Goal: Information Seeking & Learning: Learn about a topic

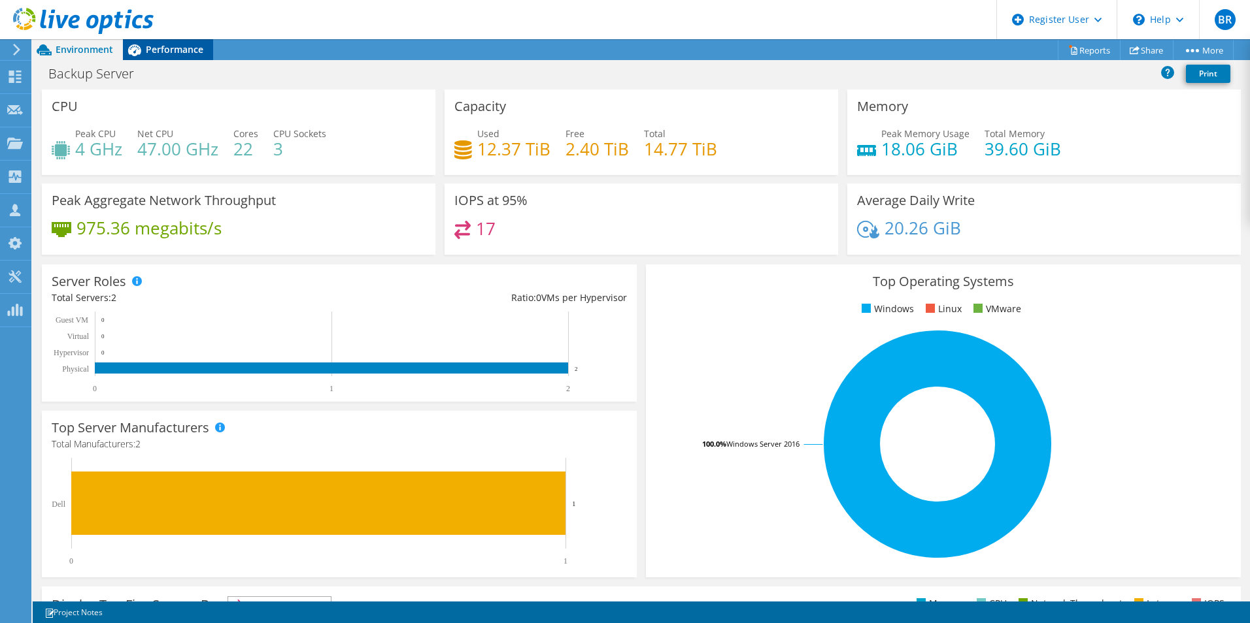
click at [180, 46] on span "Performance" at bounding box center [175, 49] width 58 height 12
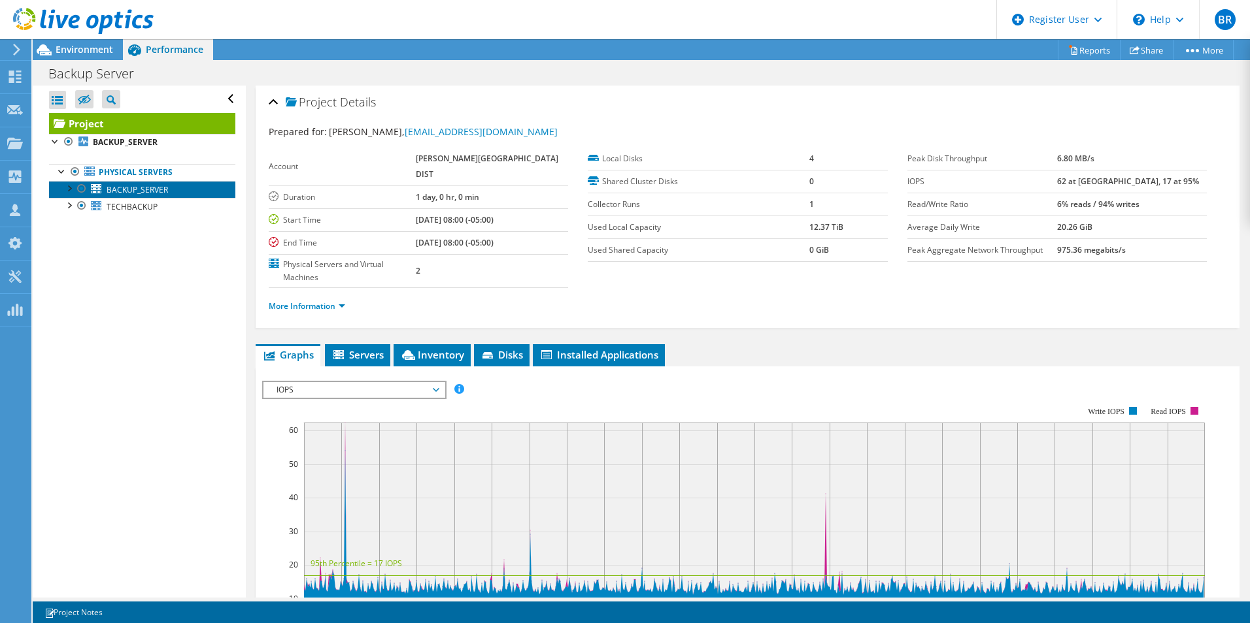
click at [142, 185] on span "BACKUP_SERVER" at bounding box center [137, 189] width 61 height 11
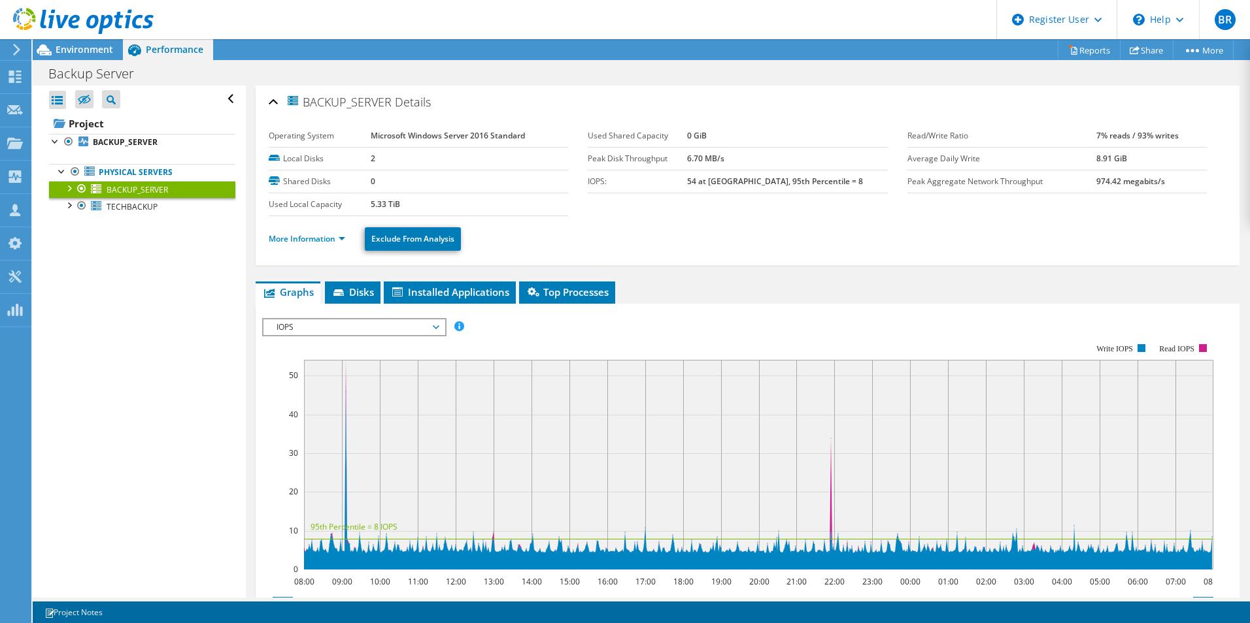
click at [136, 198] on link "BACKUP_SERVER" at bounding box center [142, 189] width 186 height 17
click at [135, 203] on span "TECHBACKUP" at bounding box center [132, 206] width 51 height 11
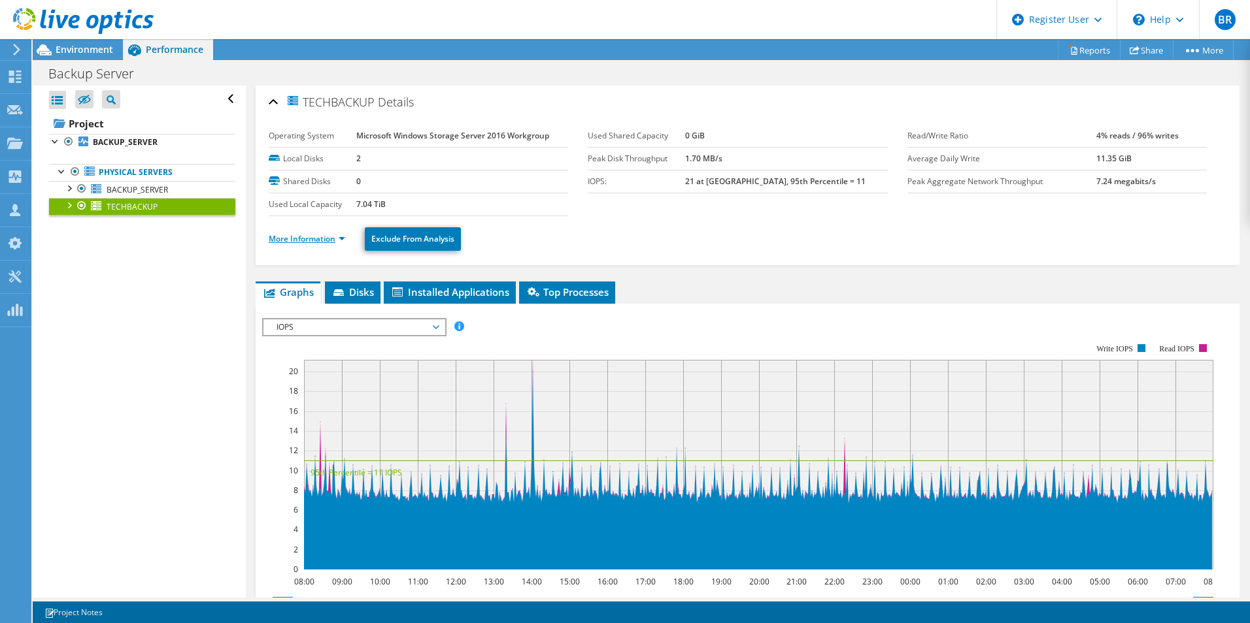
click at [306, 243] on link "More Information" at bounding box center [307, 238] width 76 height 11
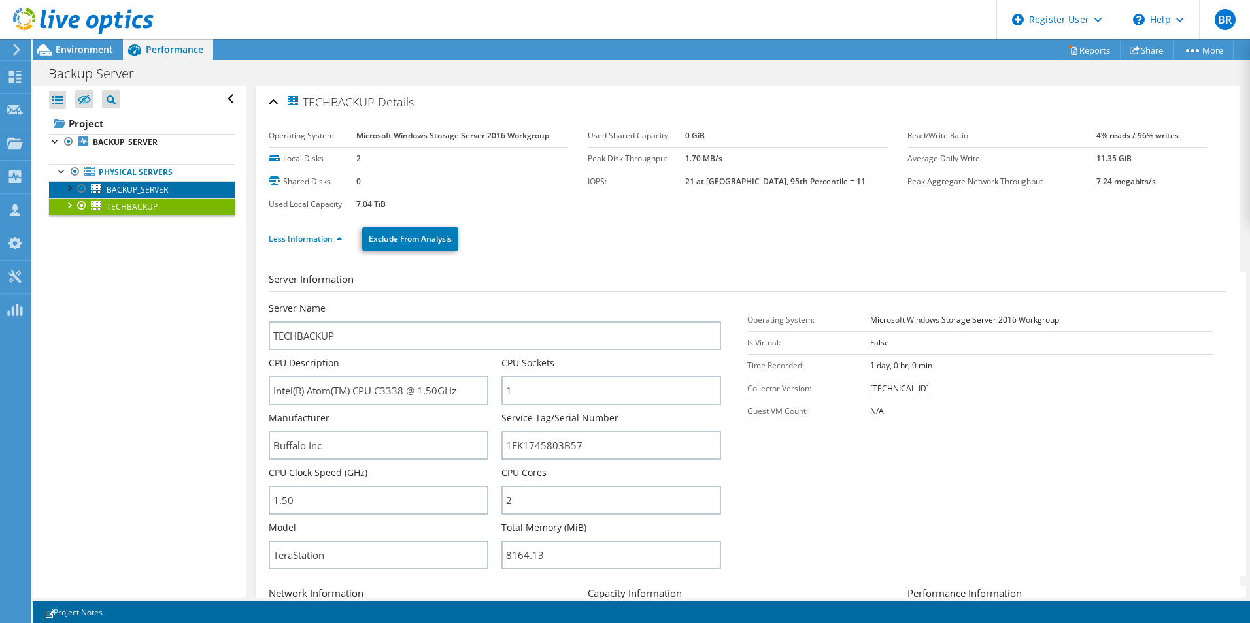
click at [154, 193] on span "BACKUP_SERVER" at bounding box center [137, 189] width 61 height 11
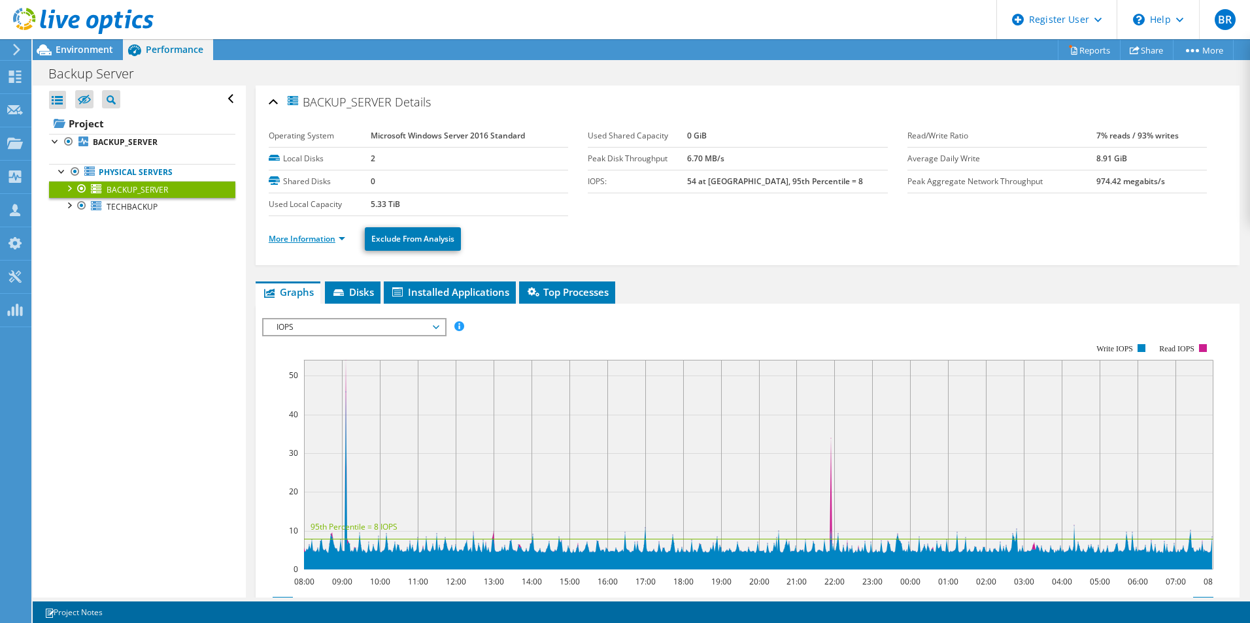
click at [302, 235] on link "More Information" at bounding box center [307, 238] width 76 height 11
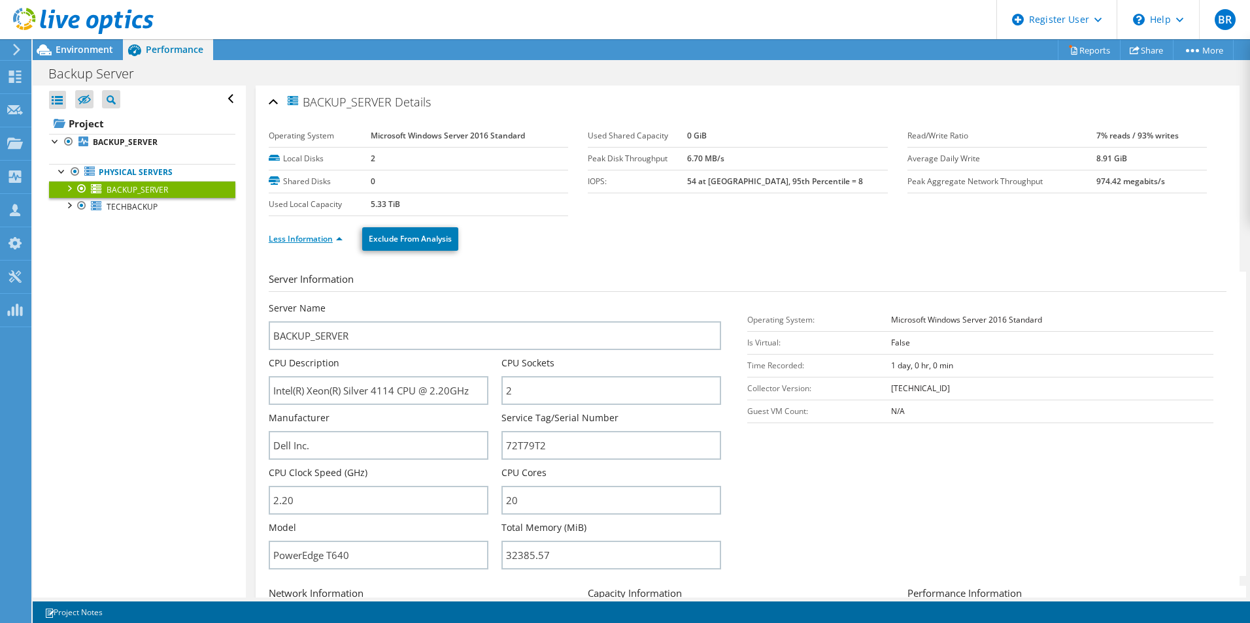
click at [288, 240] on link "Less Information" at bounding box center [306, 238] width 74 height 11
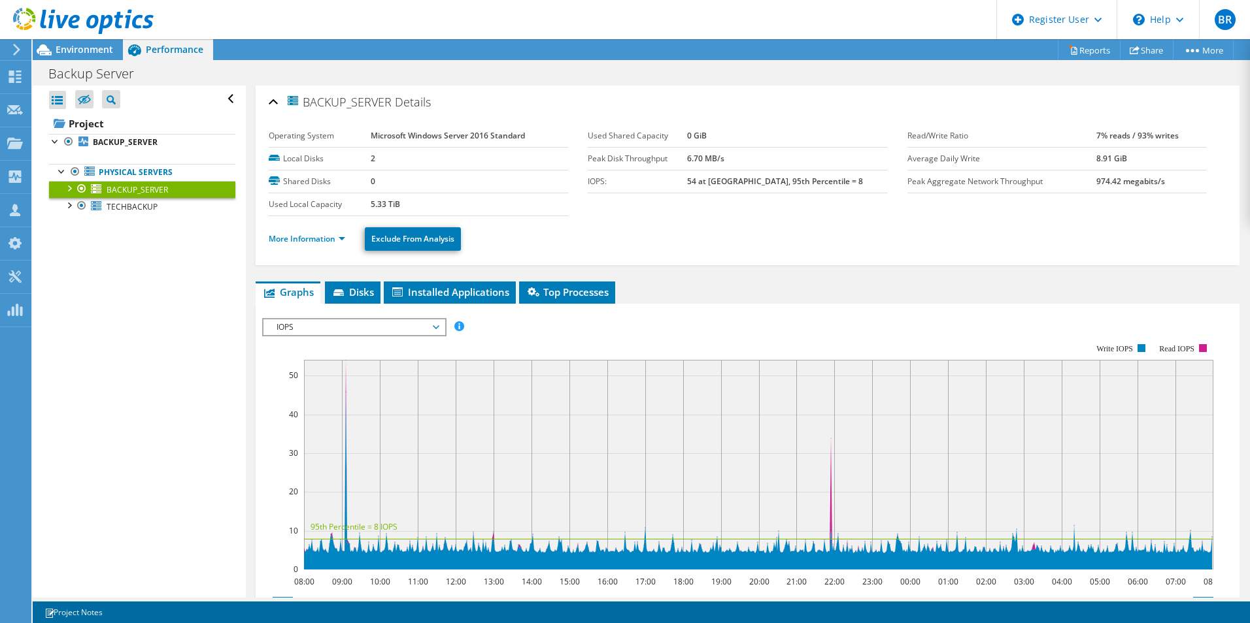
click at [156, 198] on link "BACKUP_SERVER" at bounding box center [142, 189] width 186 height 17
click at [73, 51] on span "Environment" at bounding box center [85, 49] width 58 height 12
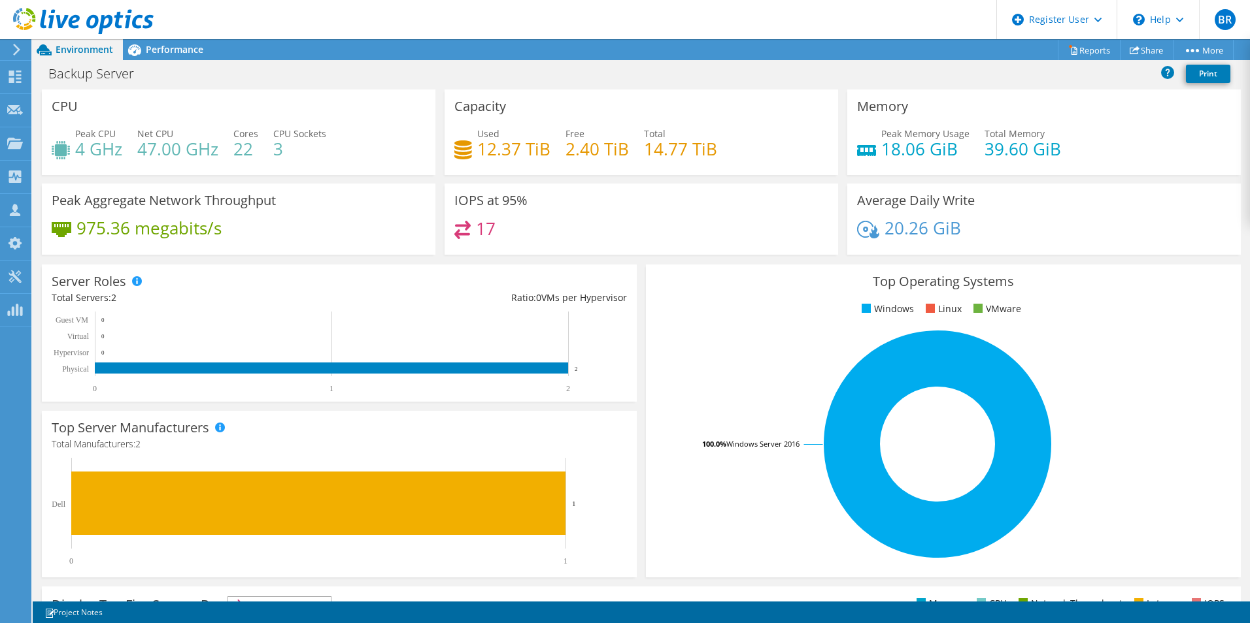
click at [188, 37] on header "BR Dell User [PERSON_NAME] [PERSON_NAME][EMAIL_ADDRESS][PERSON_NAME][DOMAIN_NAM…" at bounding box center [625, 19] width 1250 height 39
click at [186, 42] on div "Performance" at bounding box center [168, 49] width 90 height 21
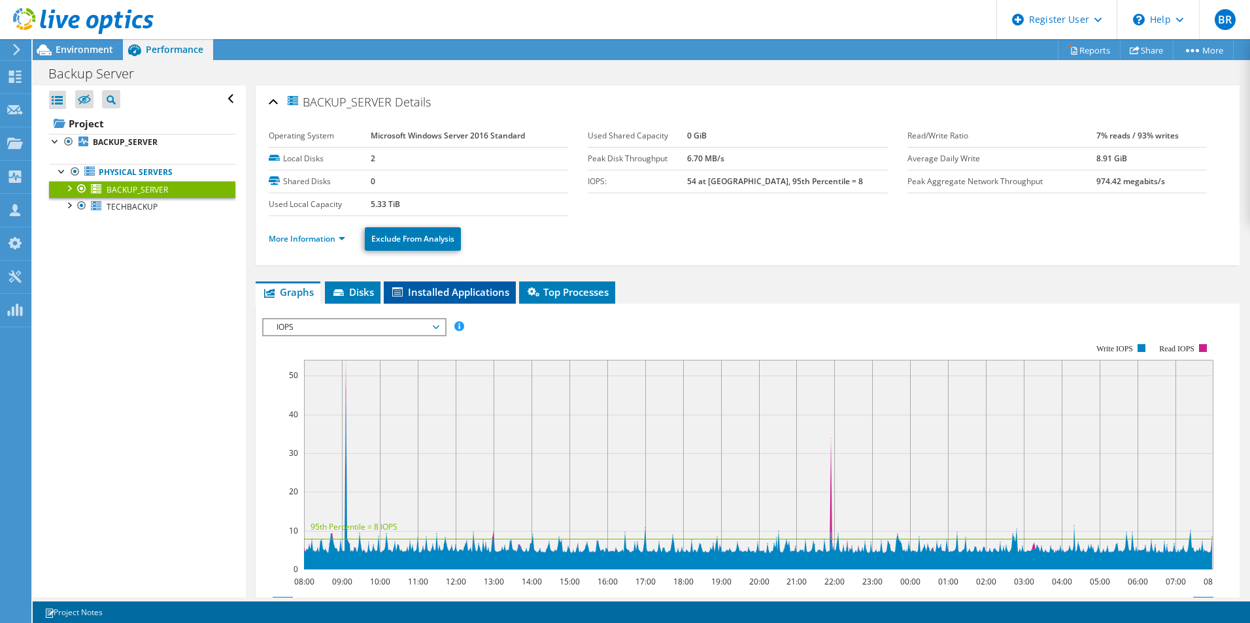
click at [407, 284] on li "Installed Applications" at bounding box center [450, 293] width 132 height 22
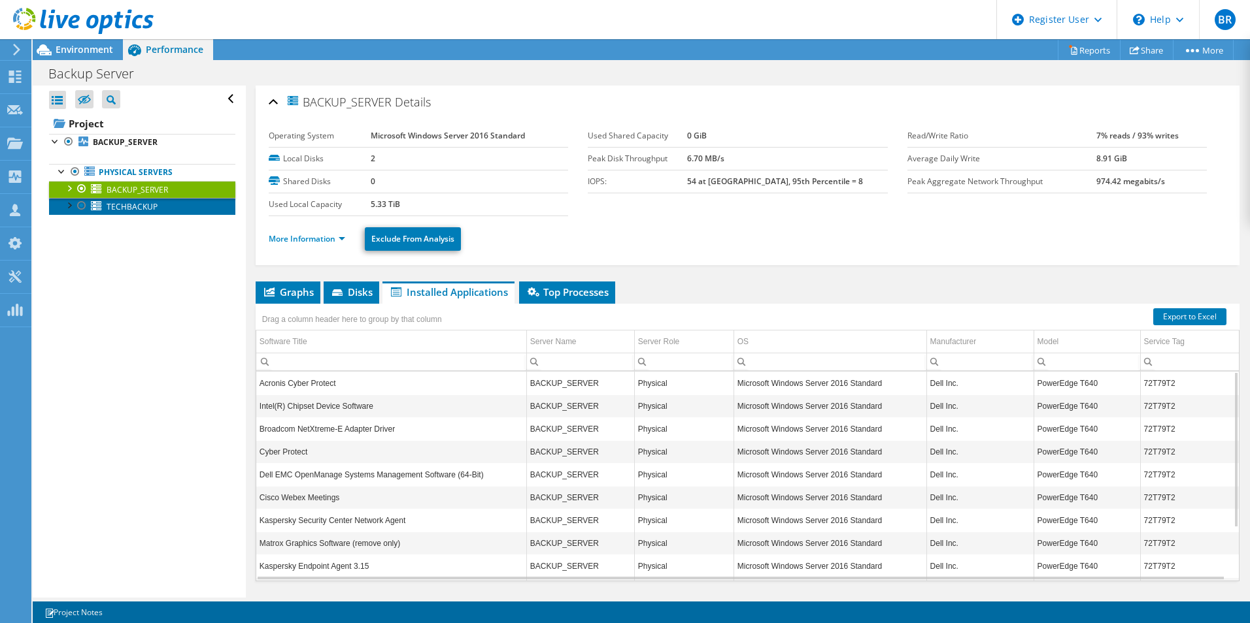
click at [156, 201] on span "TECHBACKUP" at bounding box center [132, 206] width 51 height 11
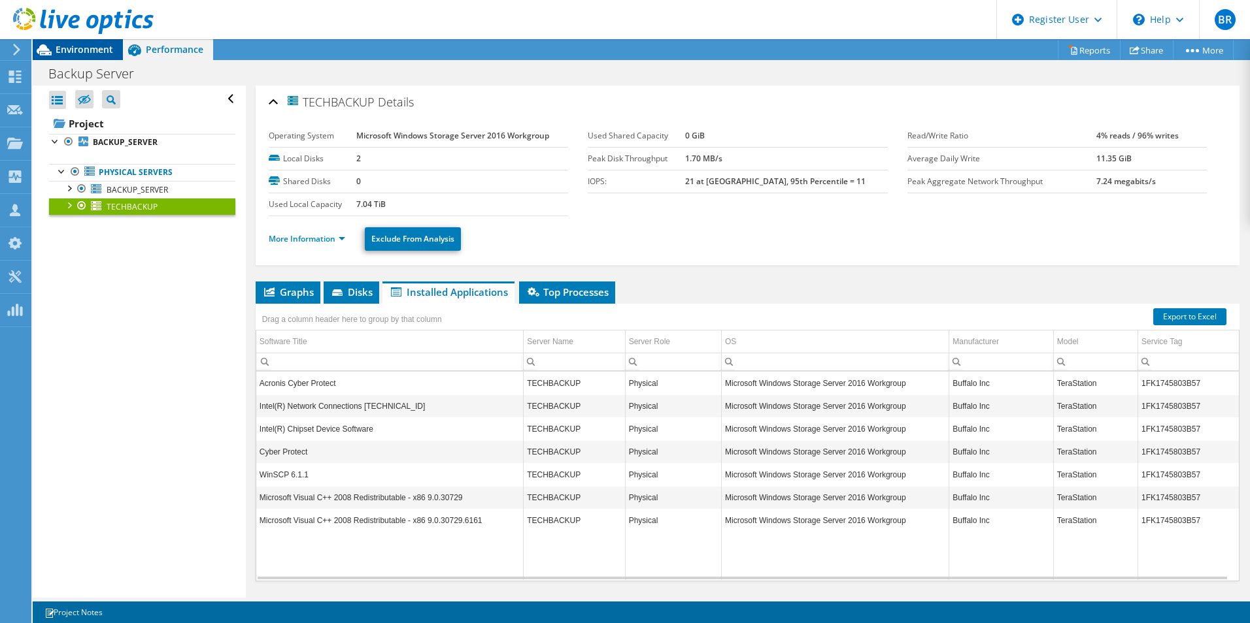
click at [97, 52] on span "Environment" at bounding box center [85, 49] width 58 height 12
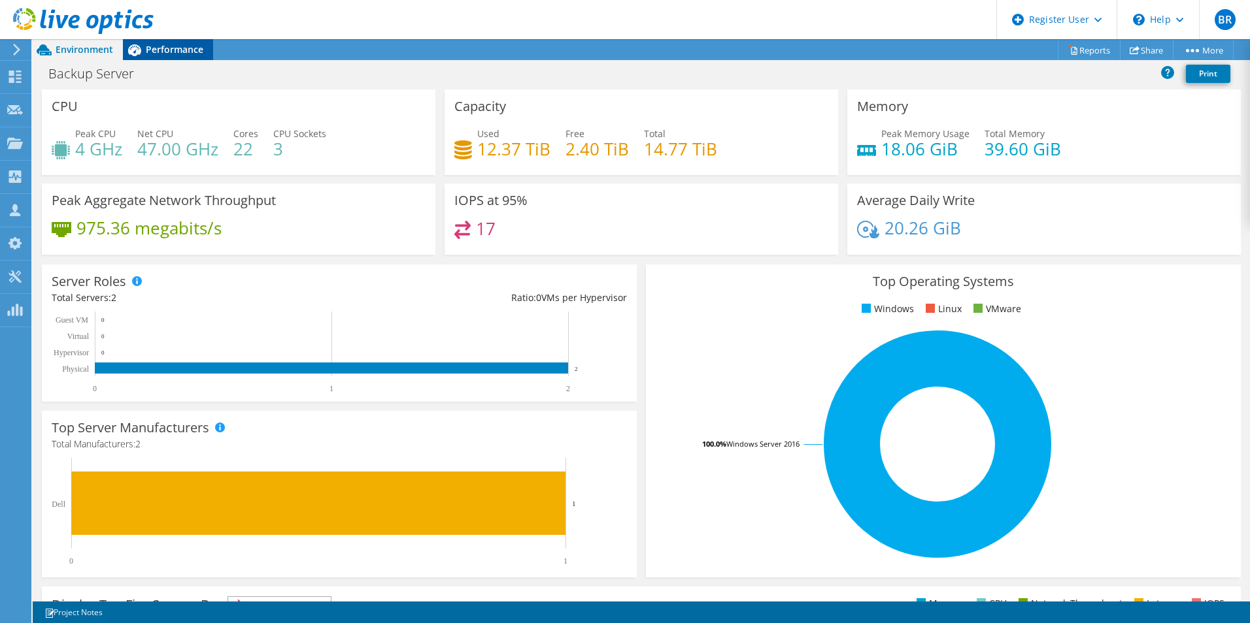
click at [164, 56] on div "Performance" at bounding box center [168, 49] width 90 height 21
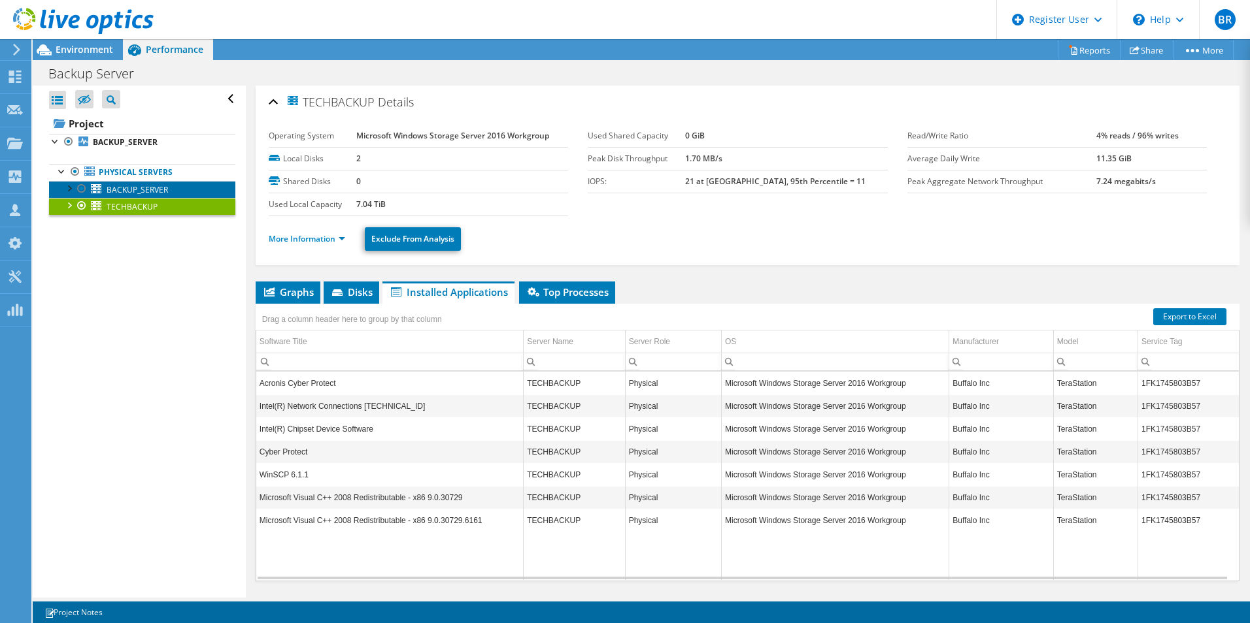
click at [141, 185] on span "BACKUP_SERVER" at bounding box center [137, 189] width 61 height 11
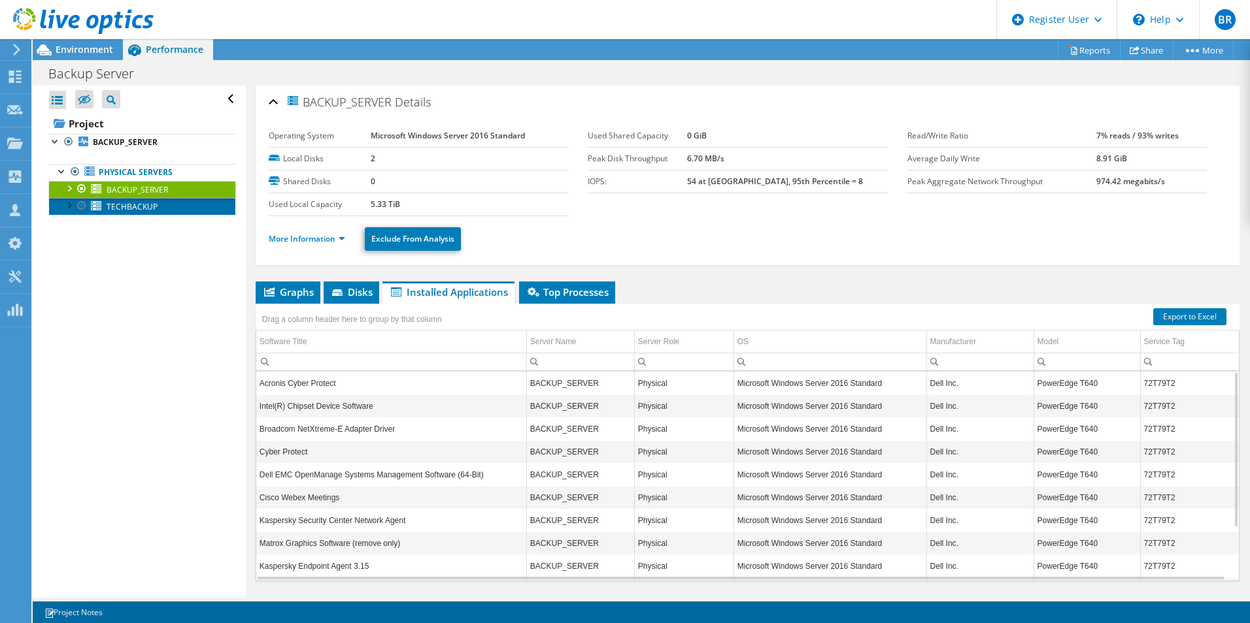
click at [137, 201] on span "TECHBACKUP" at bounding box center [132, 206] width 51 height 11
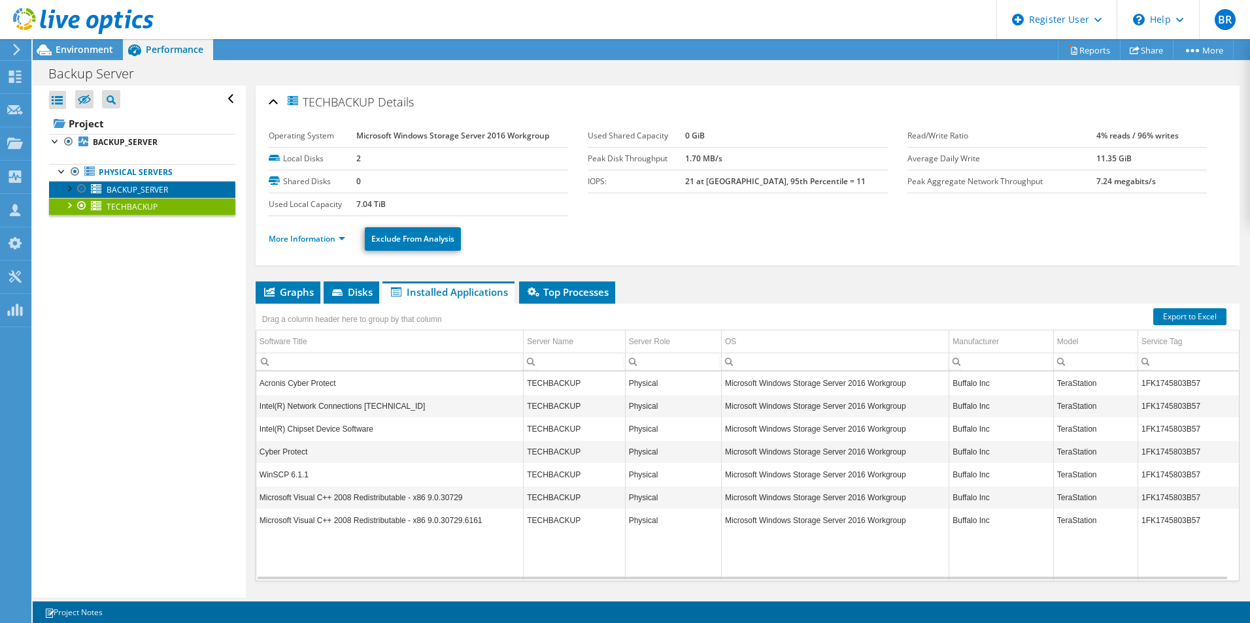
click at [138, 191] on span "BACKUP_SERVER" at bounding box center [137, 189] width 61 height 11
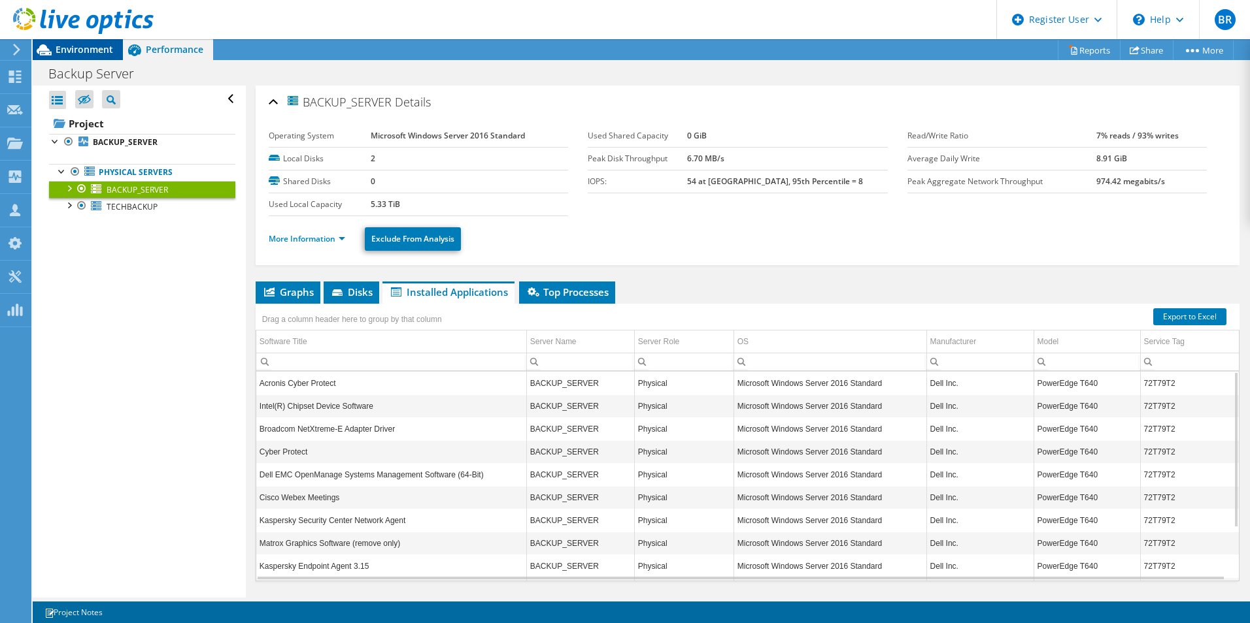
click at [91, 49] on span "Environment" at bounding box center [85, 49] width 58 height 12
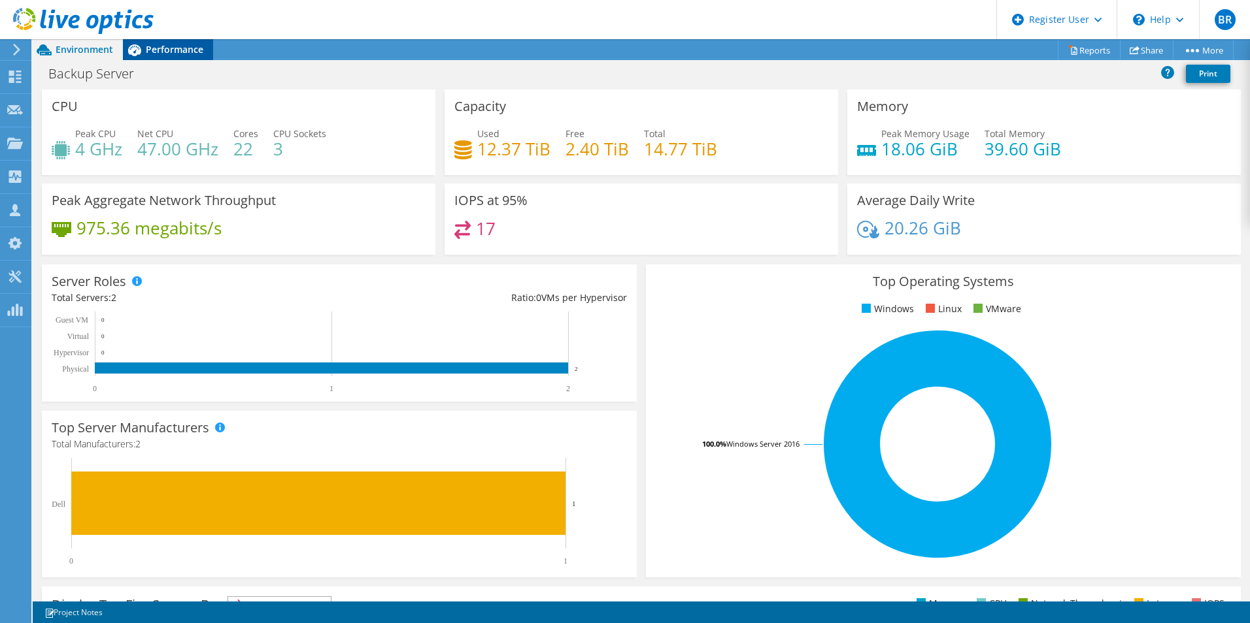
click at [191, 49] on span "Performance" at bounding box center [175, 49] width 58 height 12
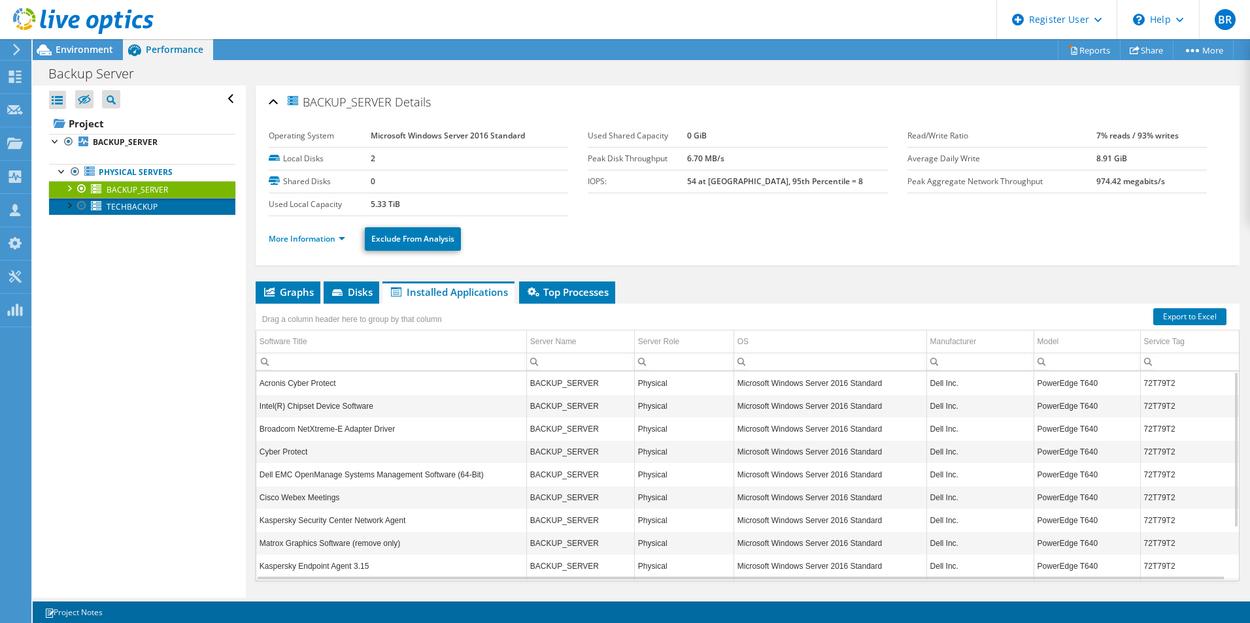
click at [150, 212] on span "TECHBACKUP" at bounding box center [132, 206] width 51 height 11
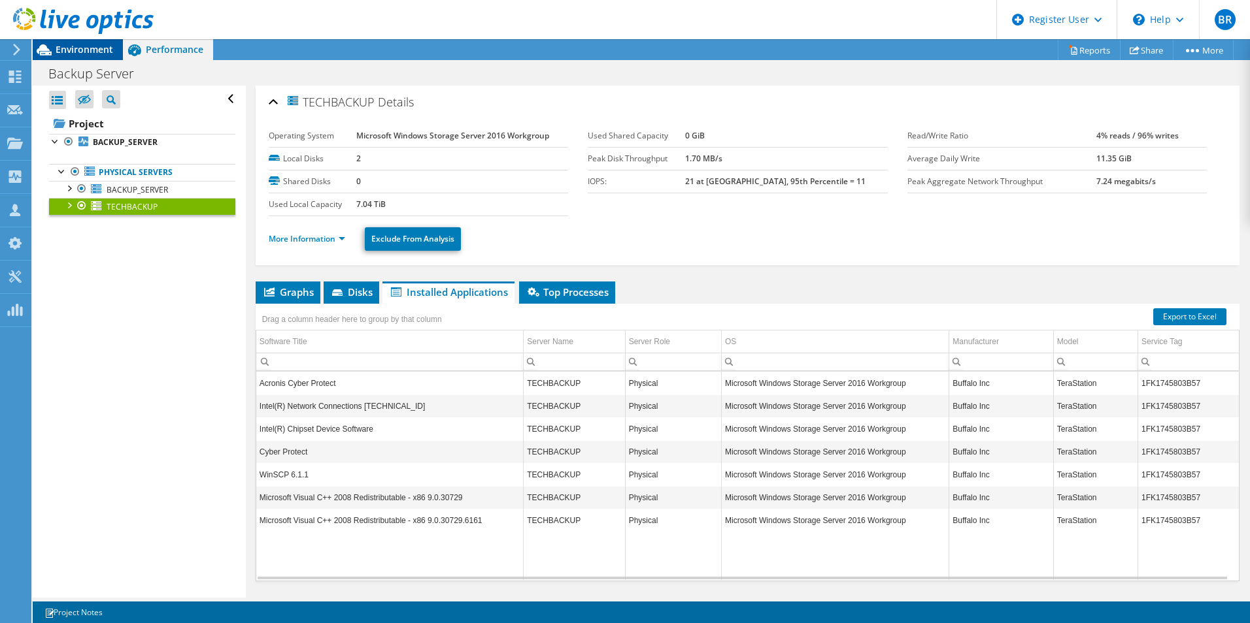
click at [73, 54] on span "Environment" at bounding box center [85, 49] width 58 height 12
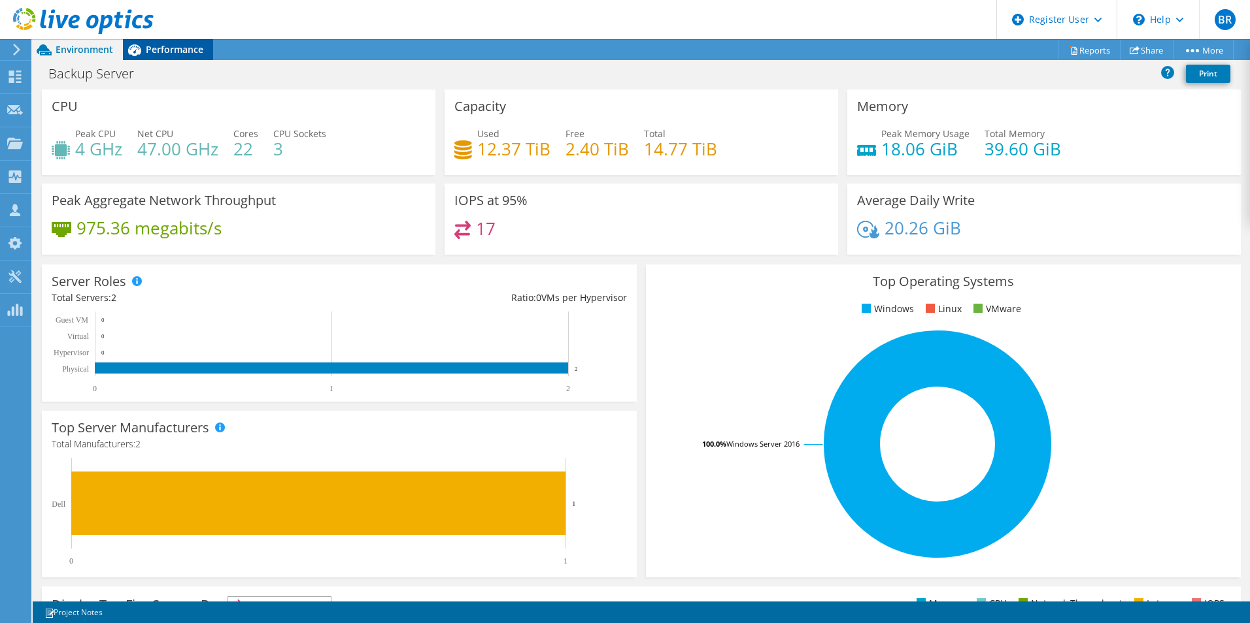
click at [165, 51] on span "Performance" at bounding box center [175, 49] width 58 height 12
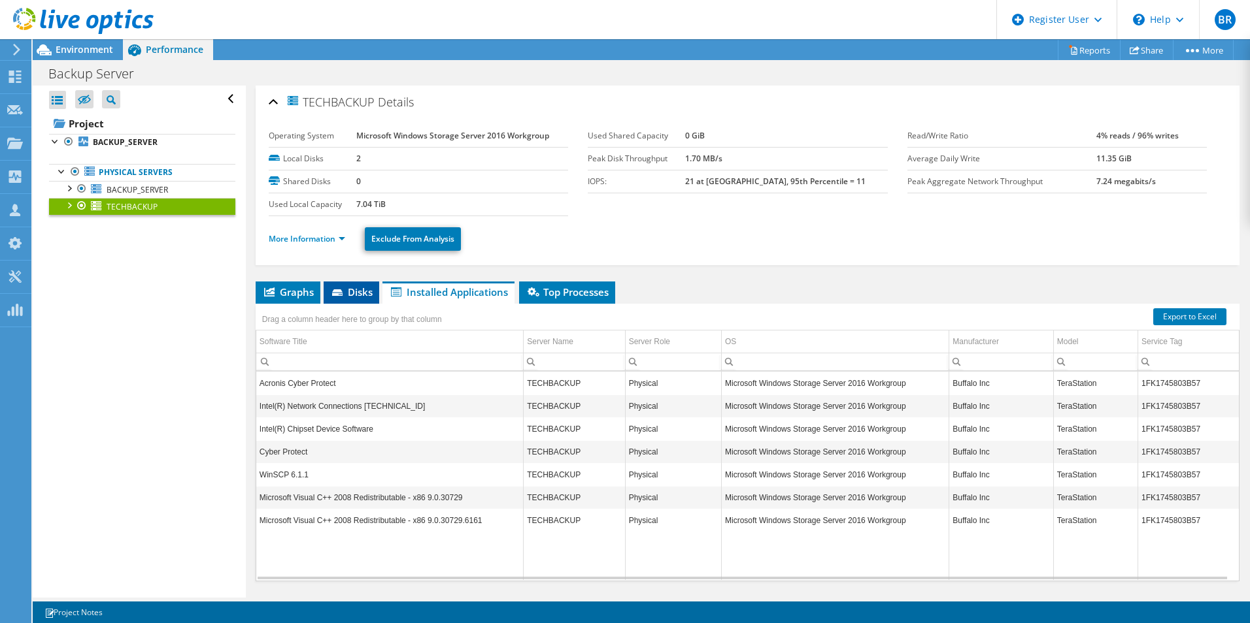
click at [364, 284] on li "Disks" at bounding box center [352, 293] width 56 height 22
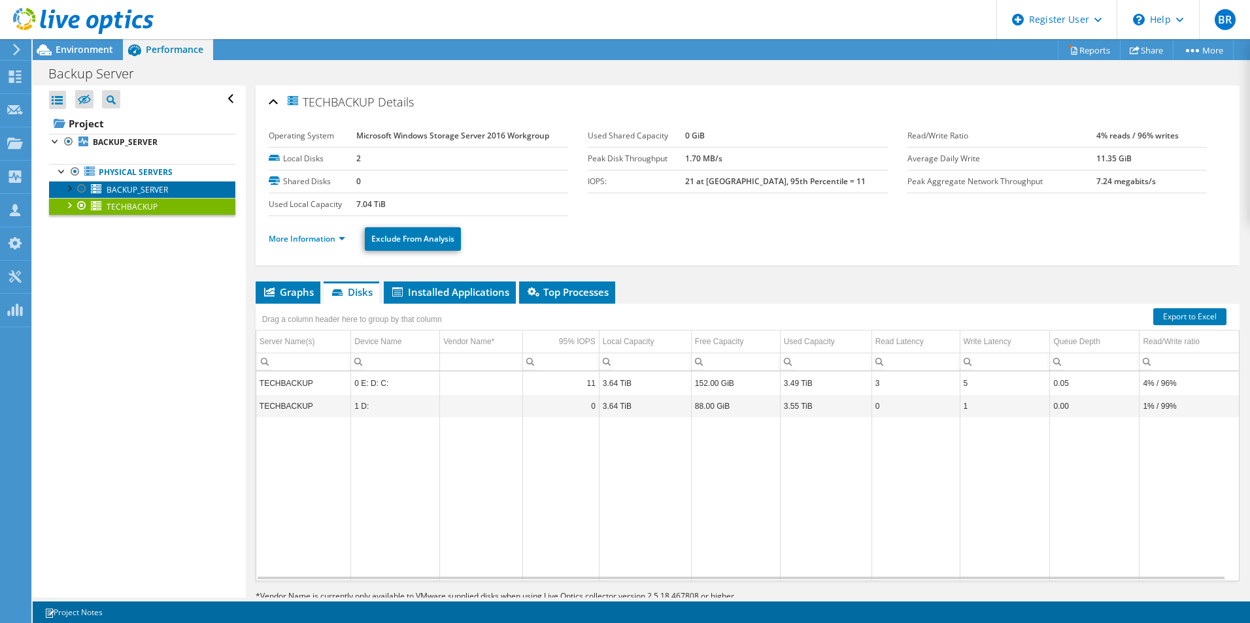
click at [128, 190] on span "BACKUP_SERVER" at bounding box center [137, 189] width 61 height 11
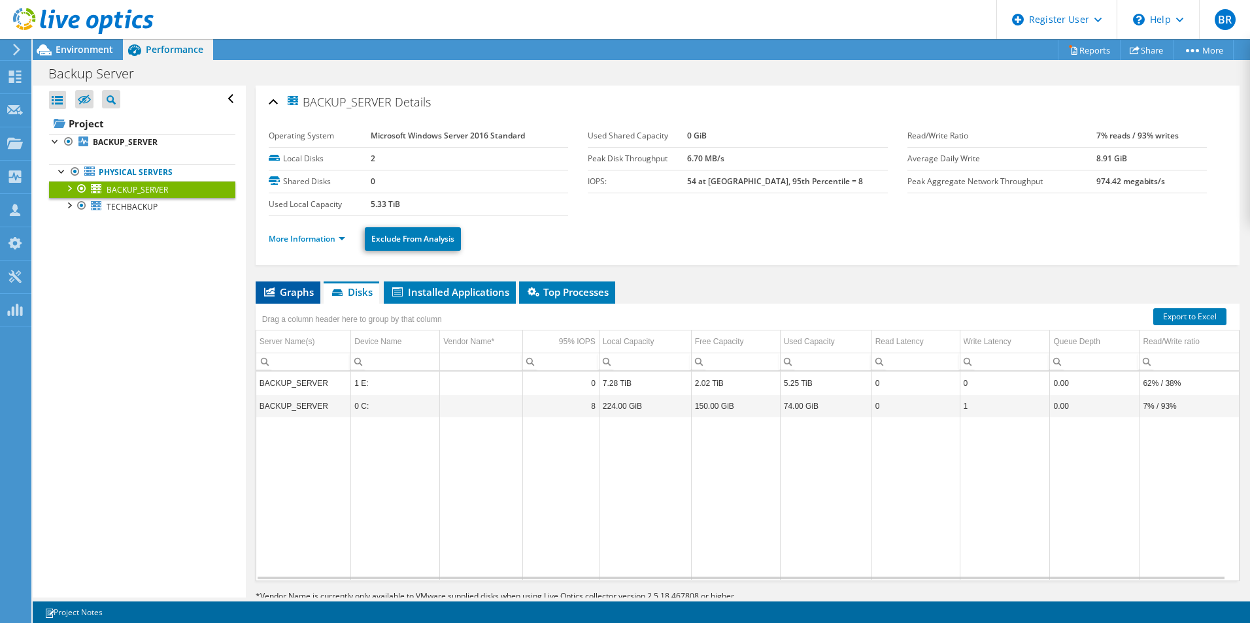
click at [283, 293] on span "Graphs" at bounding box center [288, 292] width 52 height 13
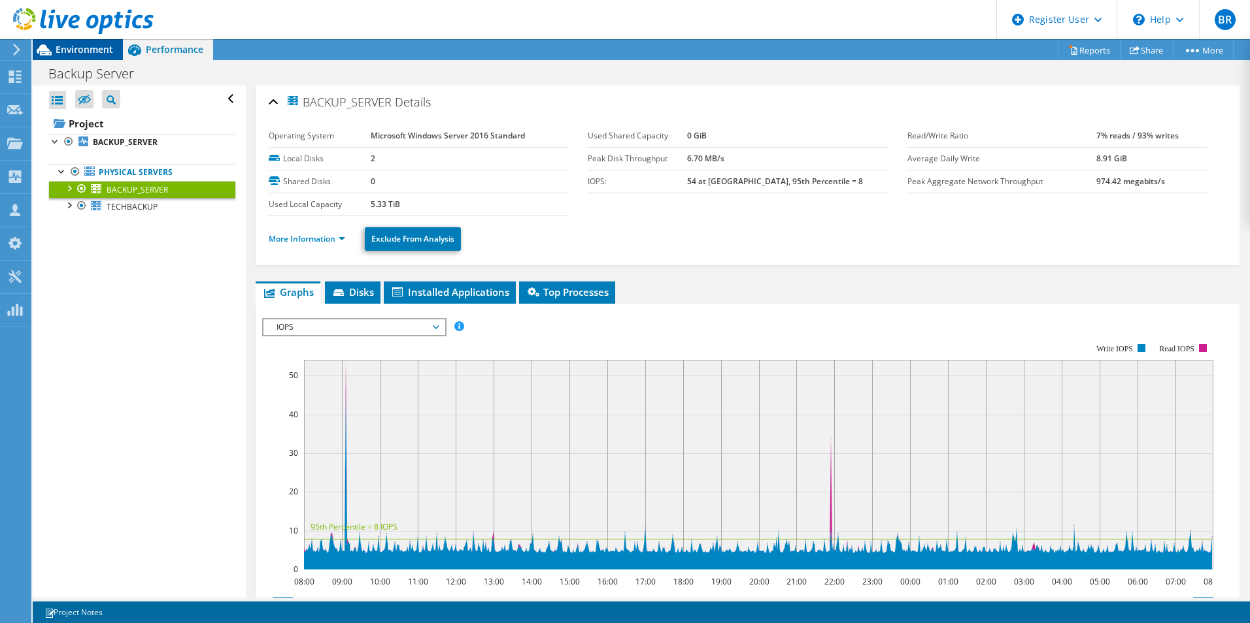
click at [69, 44] on span "Environment" at bounding box center [85, 49] width 58 height 12
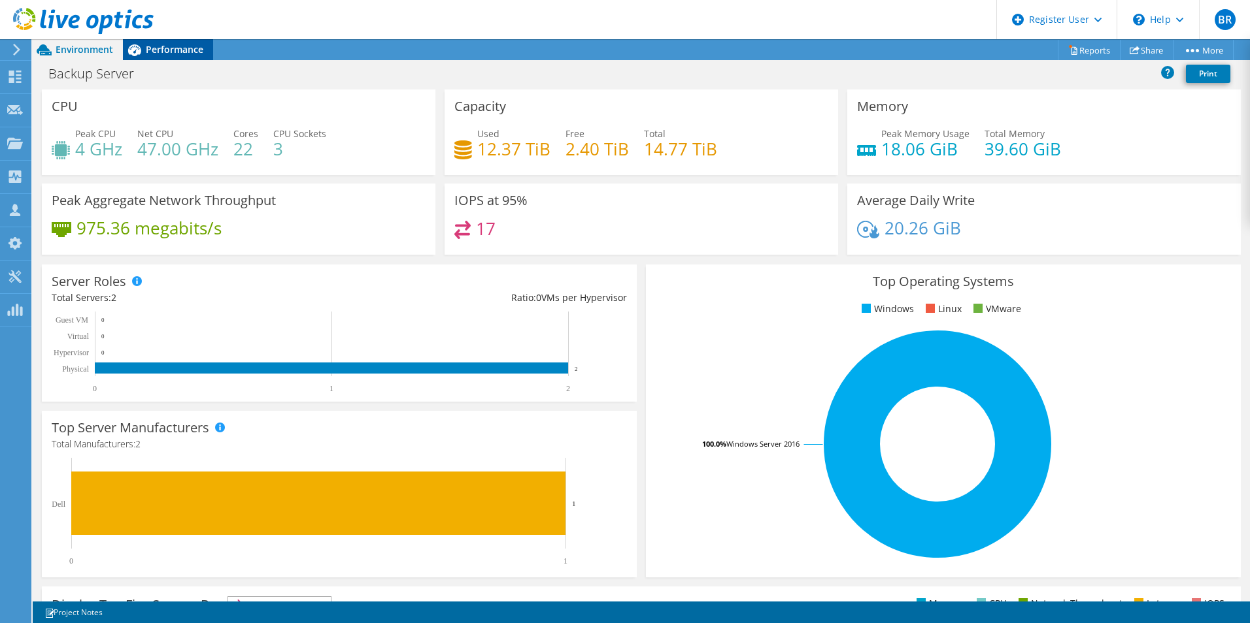
click at [163, 51] on span "Performance" at bounding box center [175, 49] width 58 height 12
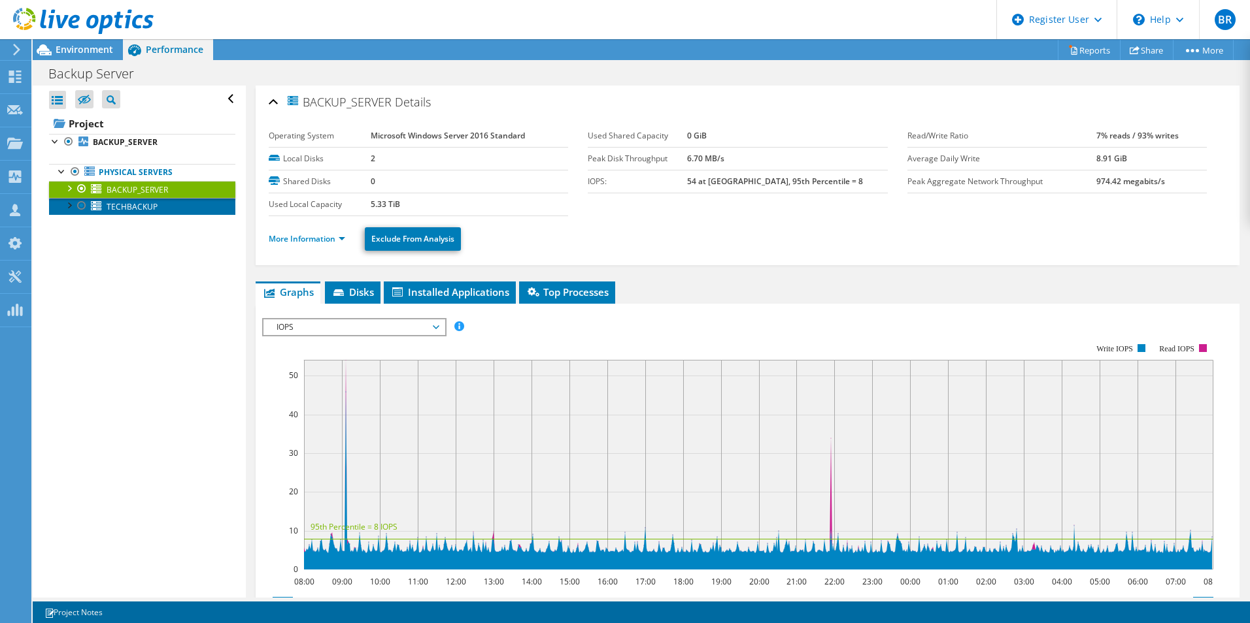
click at [141, 212] on link "TECHBACKUP" at bounding box center [142, 206] width 186 height 17
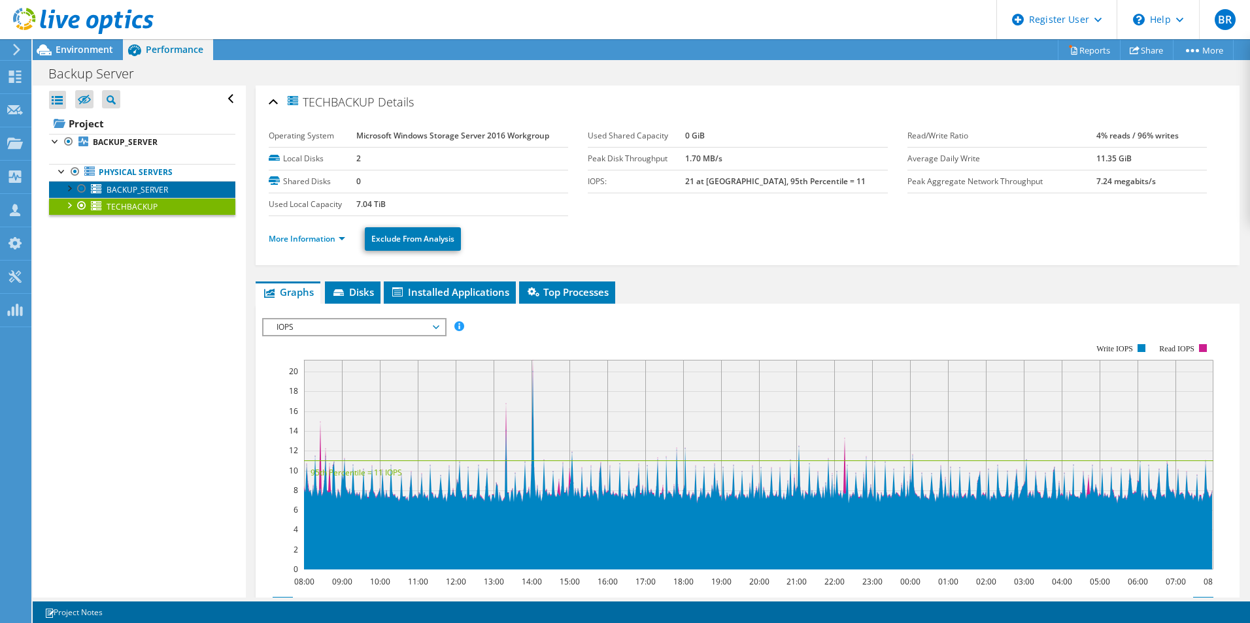
click at [145, 194] on span "BACKUP_SERVER" at bounding box center [137, 189] width 61 height 11
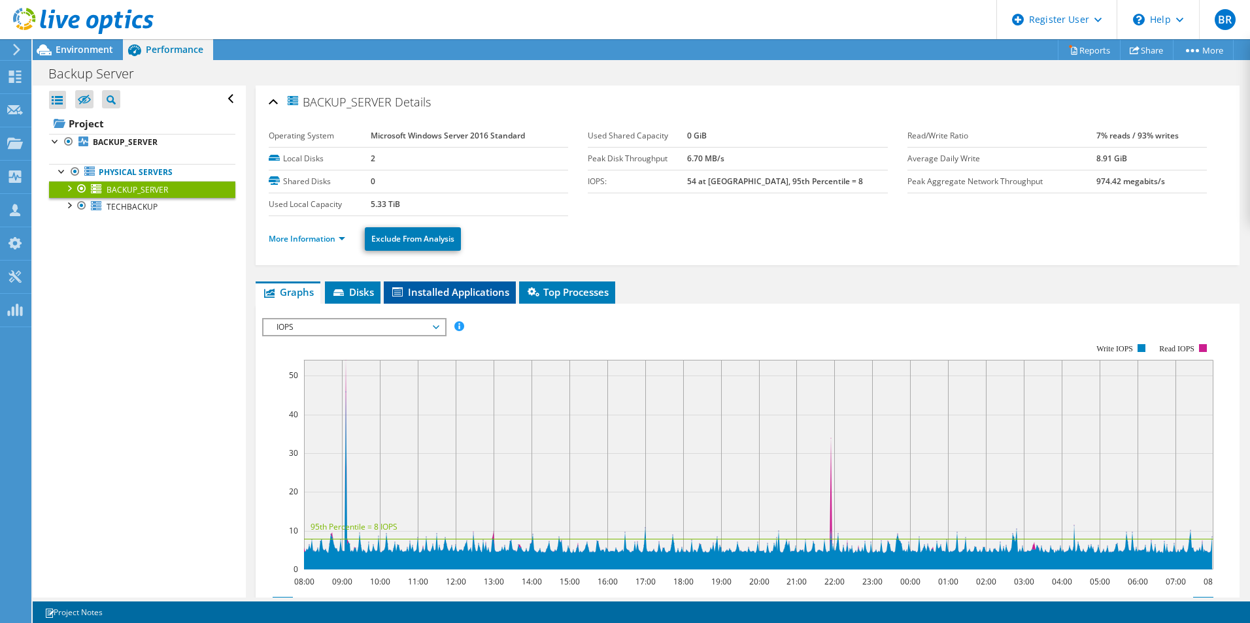
click at [401, 299] on li "Installed Applications" at bounding box center [450, 293] width 132 height 22
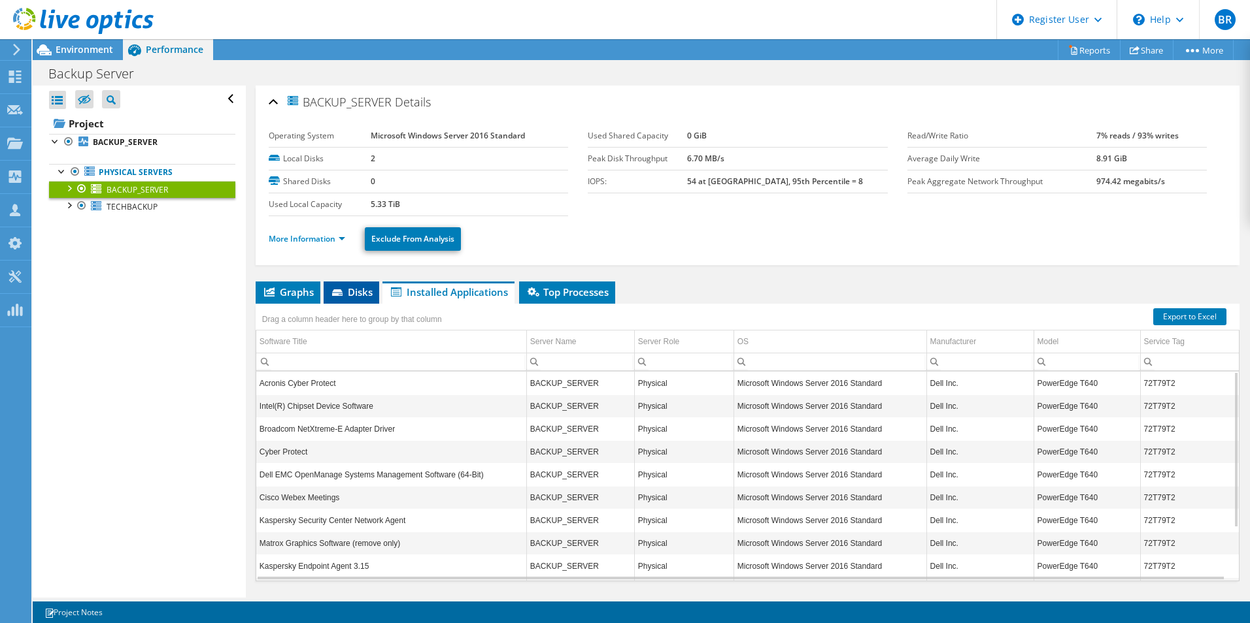
click at [346, 301] on li "Disks" at bounding box center [352, 293] width 56 height 22
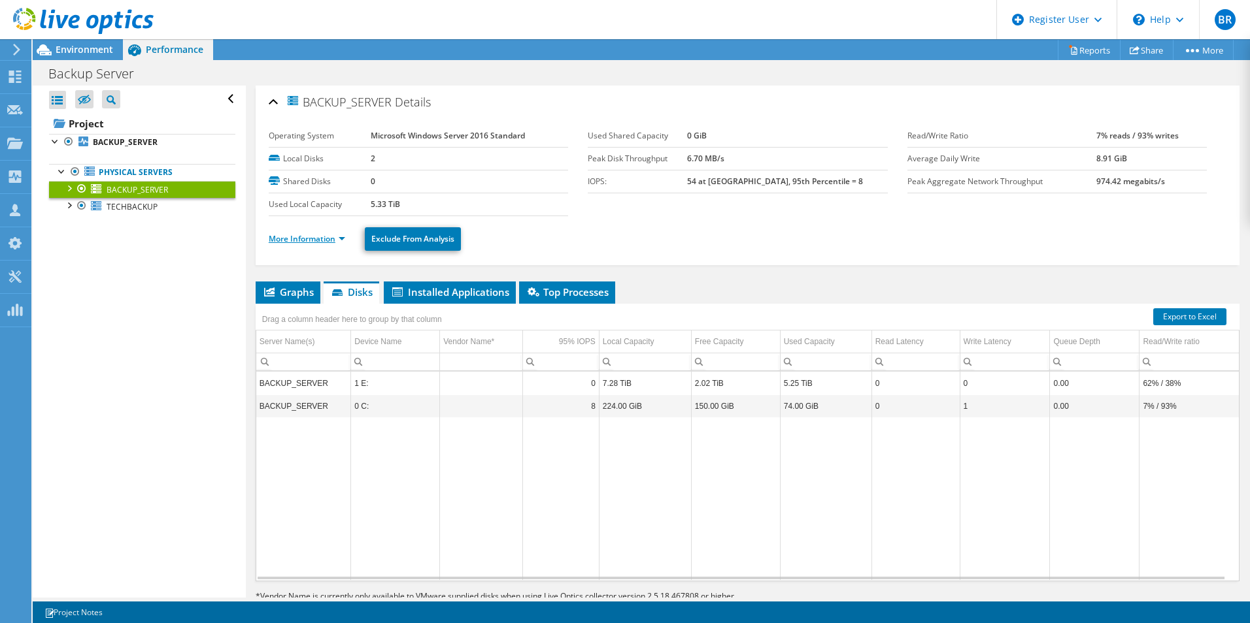
click at [325, 242] on link "More Information" at bounding box center [307, 238] width 76 height 11
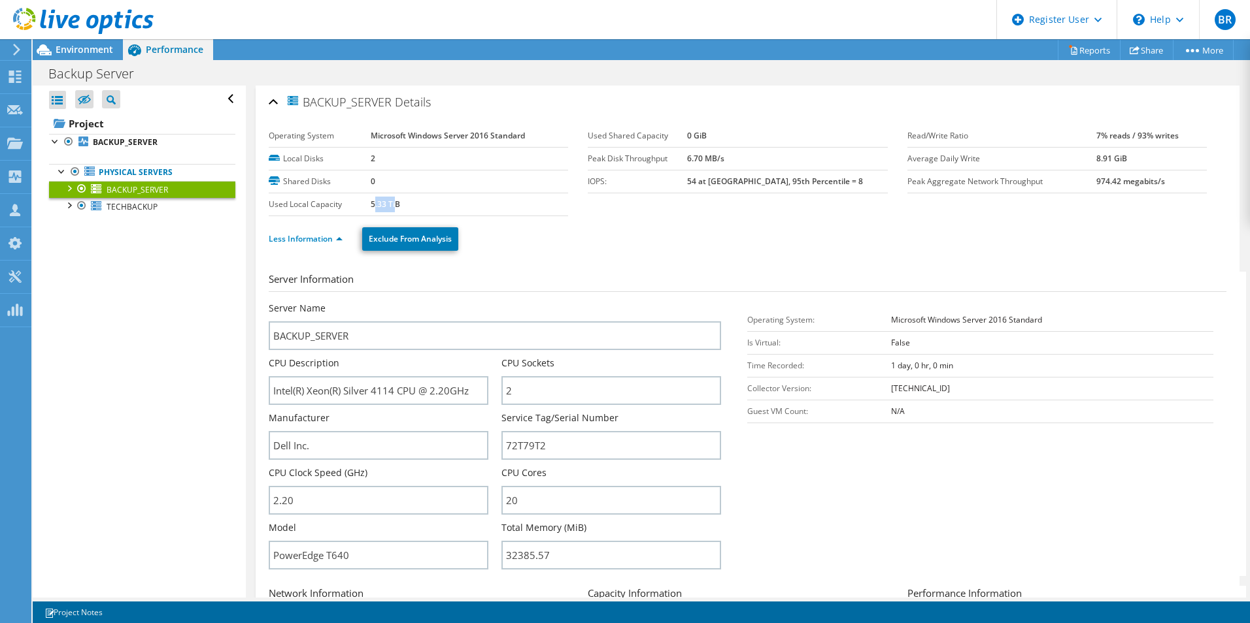
drag, startPoint x: 373, startPoint y: 206, endPoint x: 393, endPoint y: 214, distance: 22.6
click at [393, 214] on td "5.33 TiB" at bounding box center [469, 204] width 197 height 23
drag, startPoint x: 393, startPoint y: 214, endPoint x: 401, endPoint y: 211, distance: 8.5
click at [401, 211] on td "5.33 TiB" at bounding box center [469, 204] width 197 height 23
click at [151, 174] on link "Physical Servers" at bounding box center [142, 172] width 186 height 17
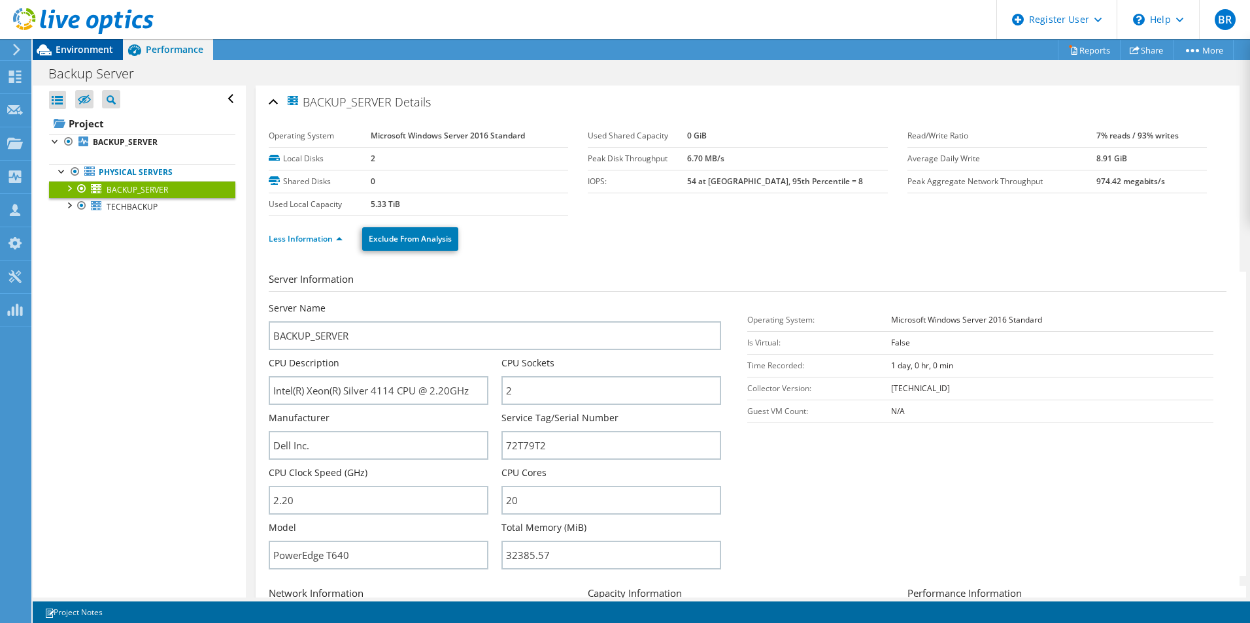
click at [67, 49] on span "Environment" at bounding box center [85, 49] width 58 height 12
